Goal: Check status: Check status

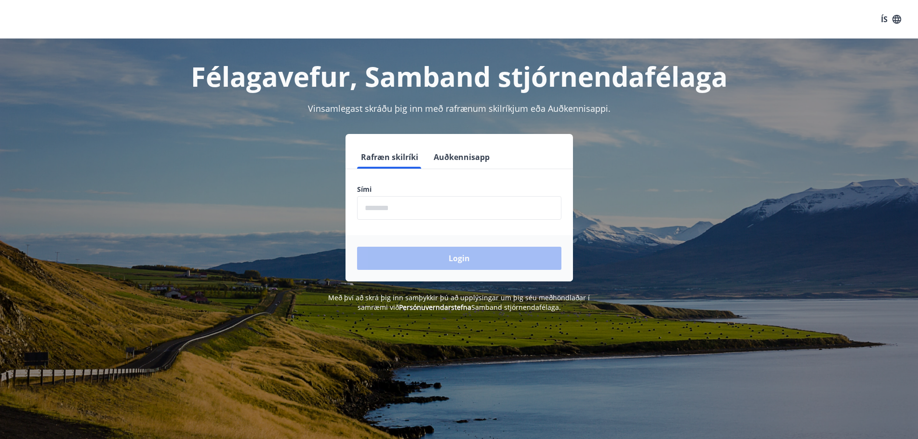
click at [437, 206] on input "phone" at bounding box center [459, 208] width 204 height 24
type input "********"
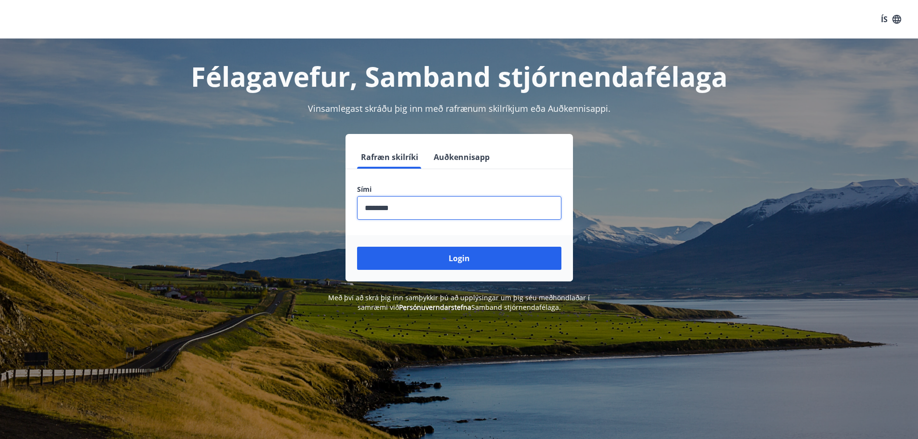
click at [458, 255] on button "Login" at bounding box center [459, 258] width 204 height 23
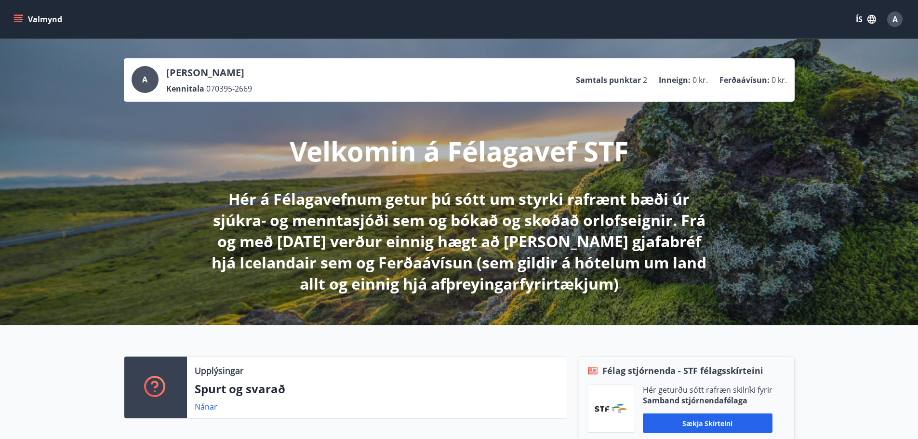
click at [32, 19] on button "Valmynd" at bounding box center [39, 19] width 54 height 17
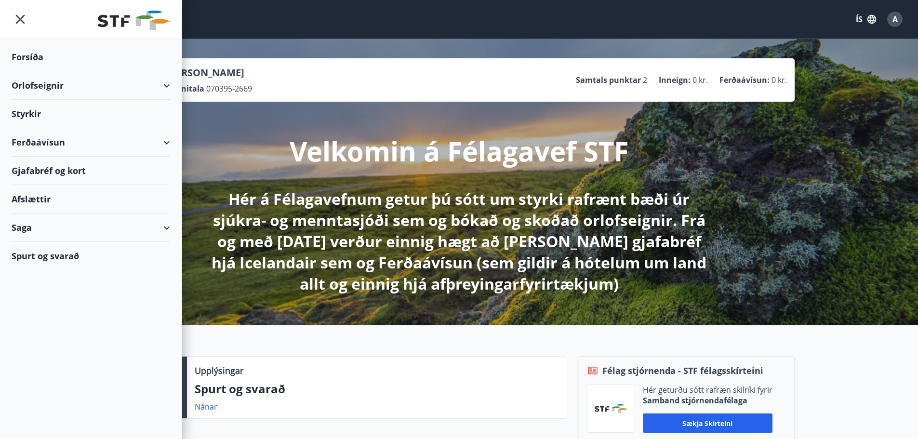
click at [76, 122] on div "Styrkir" at bounding box center [91, 114] width 158 height 28
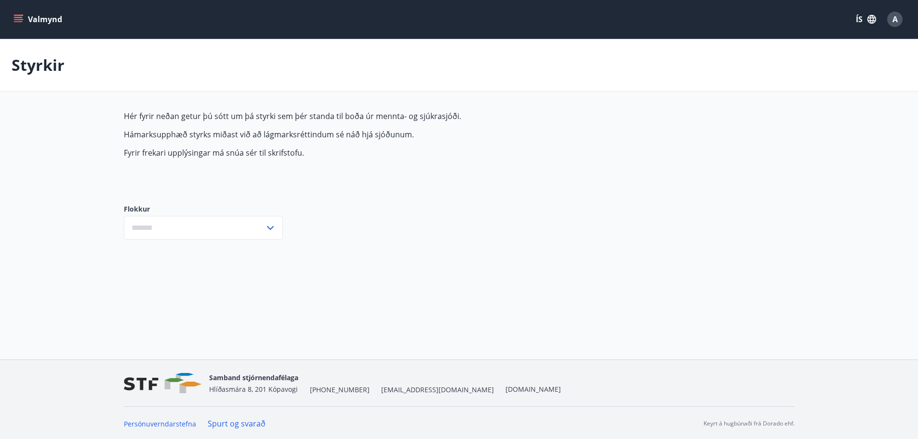
type input "***"
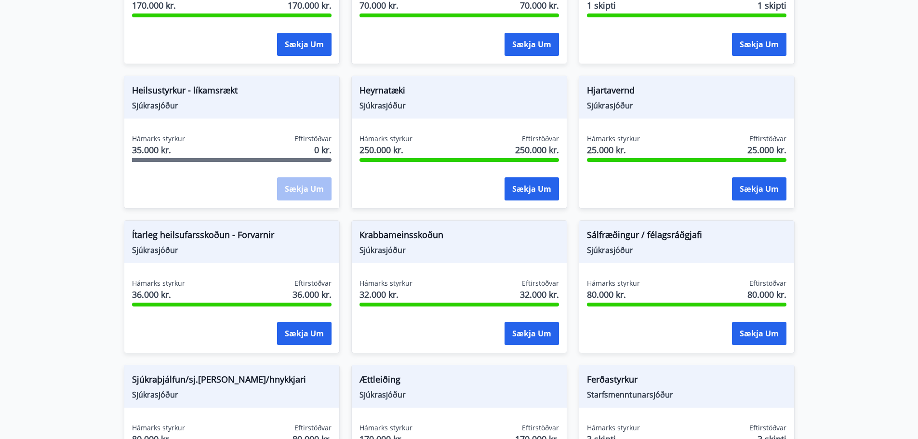
scroll to position [289, 0]
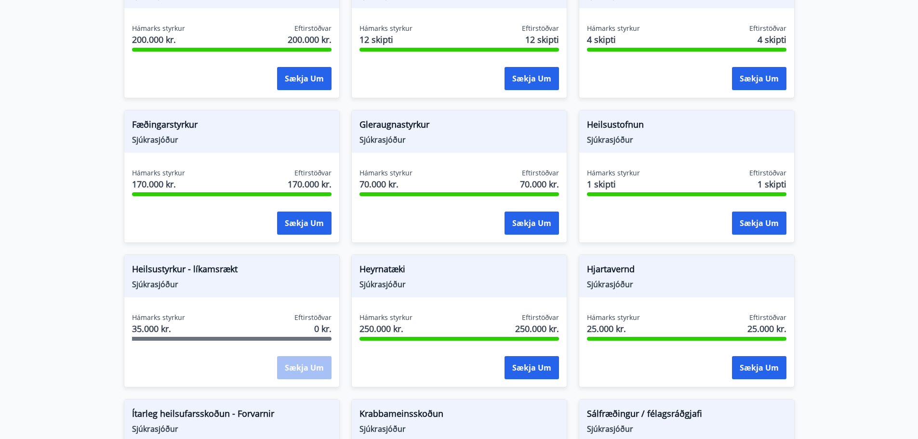
click at [237, 331] on div "Hámarks styrkur 35.000 kr. Eftirstöðvar 0 kr." at bounding box center [231, 325] width 199 height 24
click at [222, 336] on div "Hámarks styrkur 35.000 kr. Eftirstöðvar 0 kr." at bounding box center [231, 325] width 199 height 24
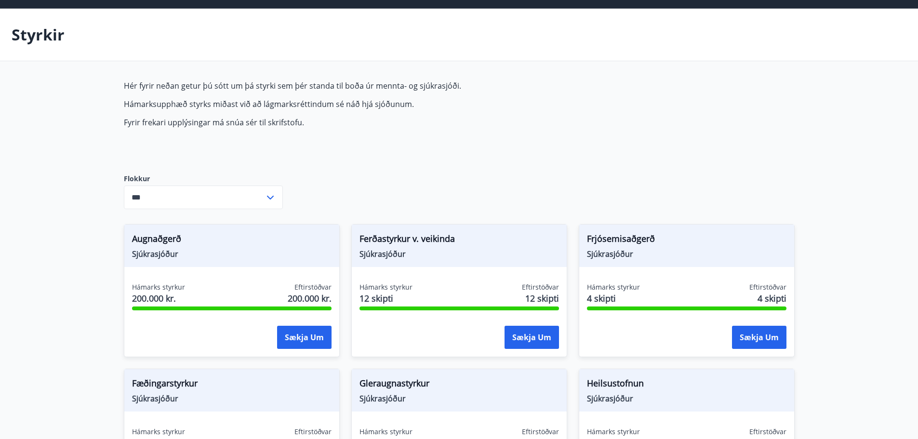
scroll to position [0, 0]
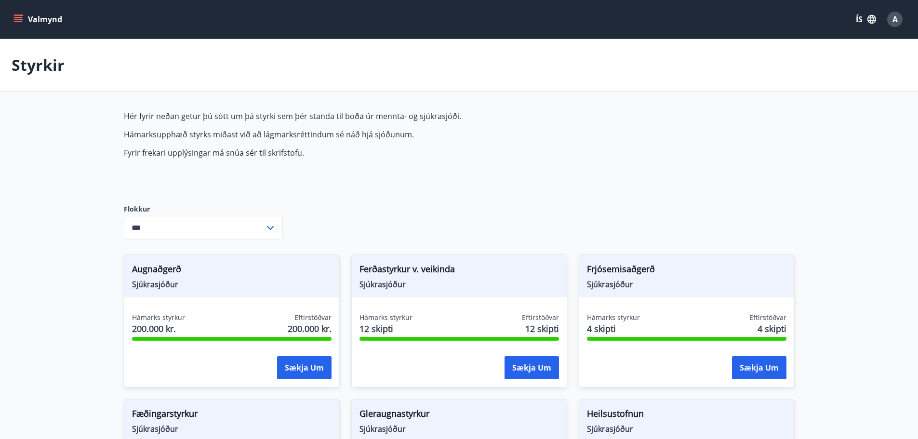
click at [39, 20] on button "Valmynd" at bounding box center [39, 19] width 54 height 17
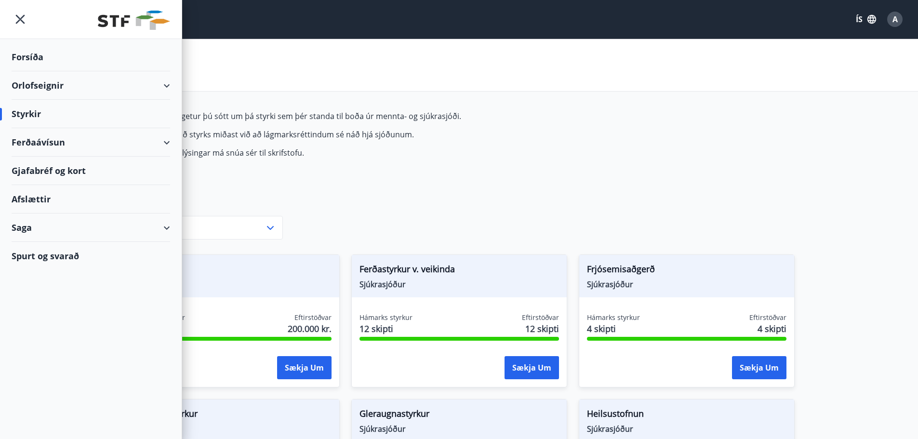
click at [45, 233] on div "Saga" at bounding box center [91, 227] width 158 height 28
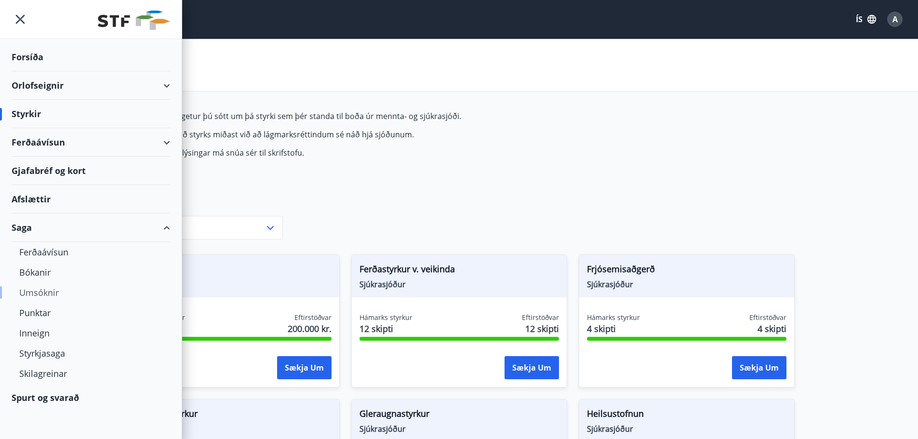
click at [41, 291] on div "Umsóknir" at bounding box center [90, 292] width 143 height 20
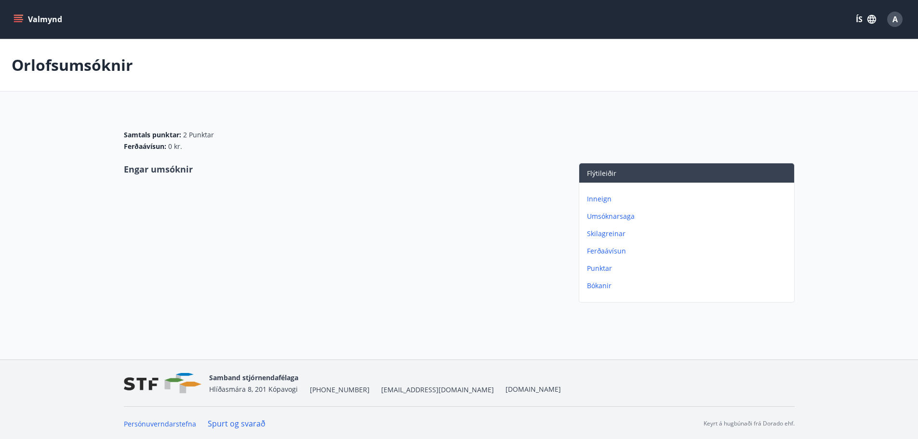
click at [624, 218] on p "Umsóknarsaga" at bounding box center [688, 216] width 203 height 10
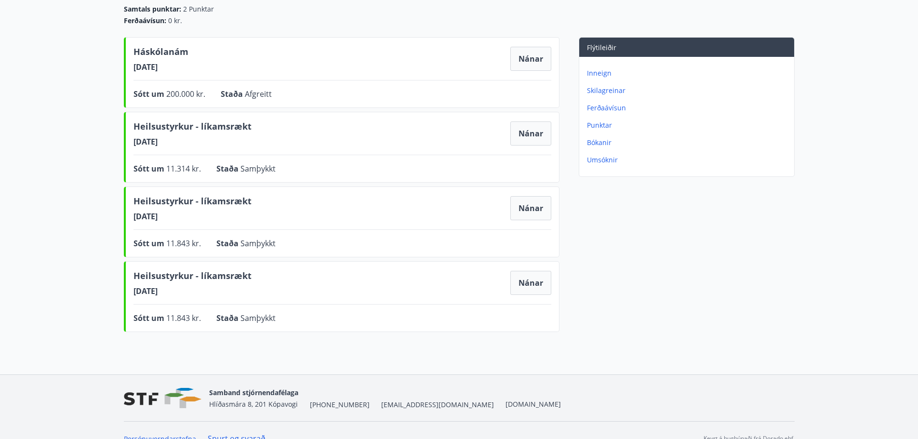
scroll to position [123, 0]
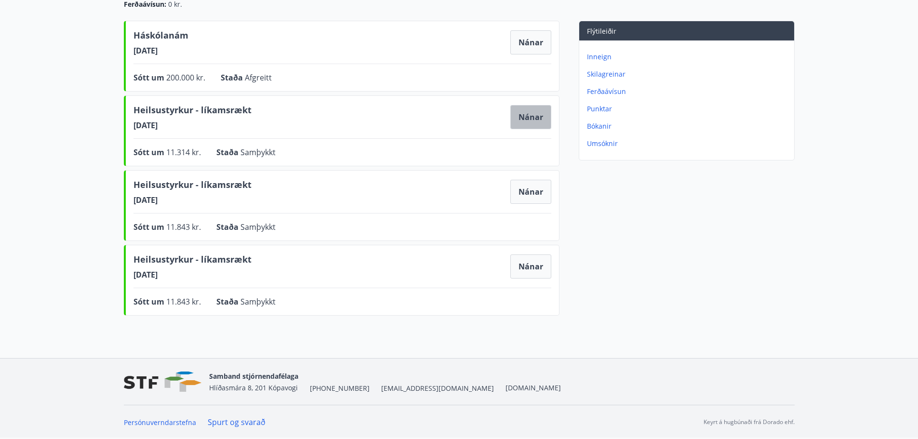
click at [517, 118] on button "Nánar" at bounding box center [530, 117] width 41 height 24
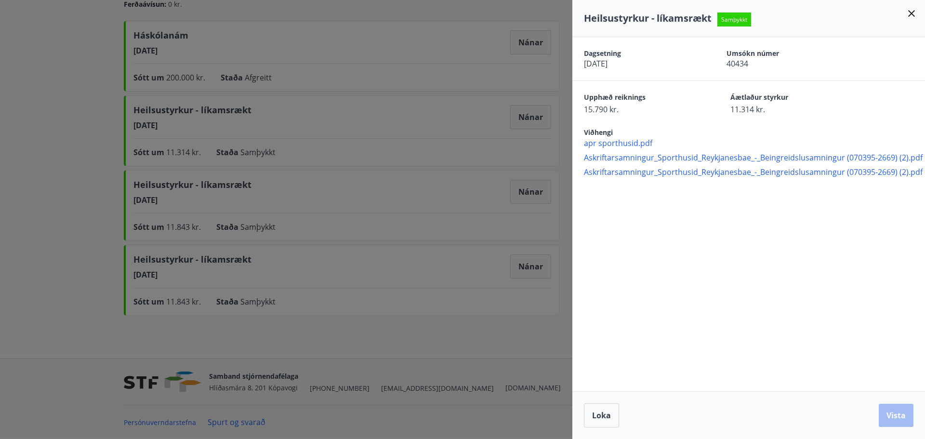
click at [526, 105] on div at bounding box center [462, 219] width 925 height 439
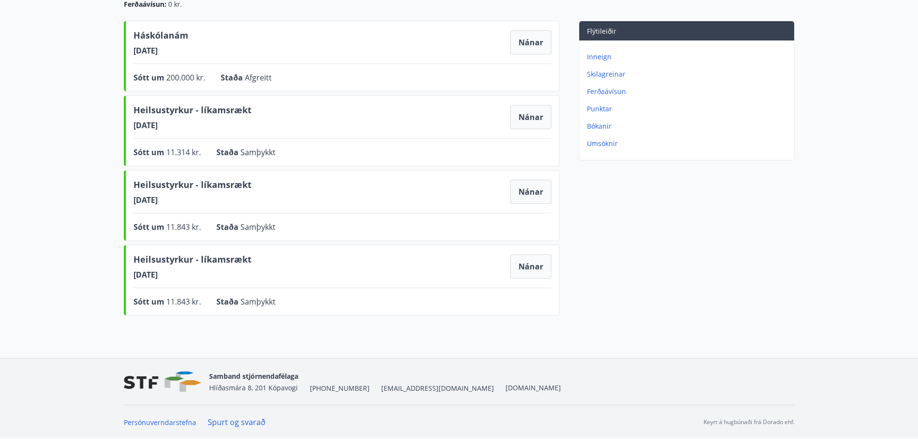
scroll to position [0, 0]
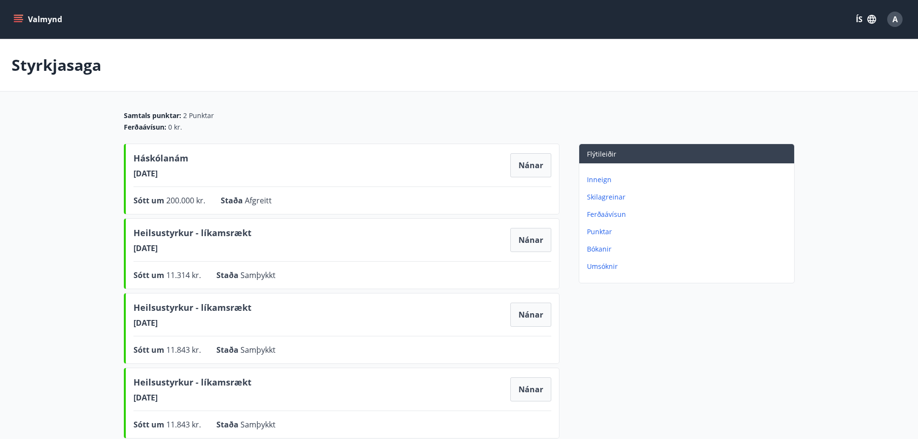
click at [1, 14] on div "Valmynd ÍS A" at bounding box center [459, 19] width 918 height 39
click at [22, 16] on icon "menu" at bounding box center [18, 19] width 10 height 10
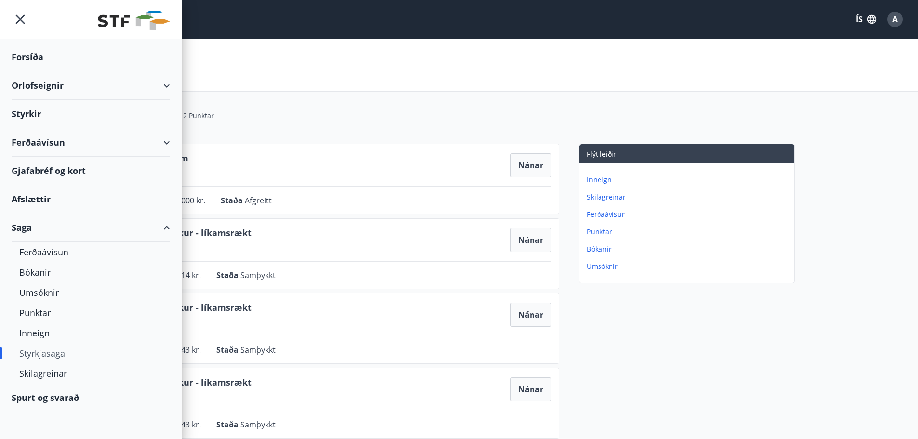
click at [41, 54] on div "Forsíða" at bounding box center [91, 57] width 158 height 28
